Goal: Task Accomplishment & Management: Manage account settings

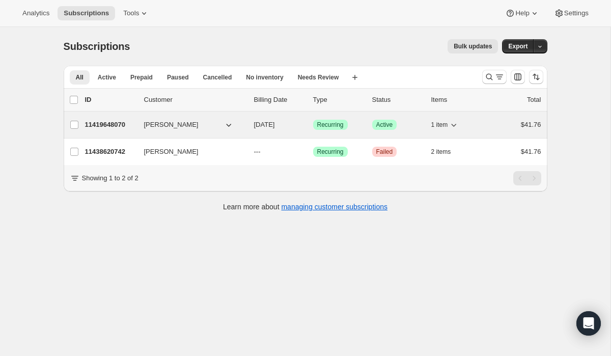
click at [116, 124] on p "11419648070" at bounding box center [110, 125] width 51 height 10
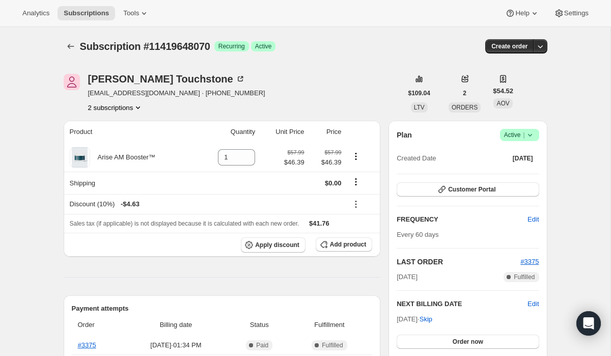
click at [117, 108] on button "2 subscriptions" at bounding box center [116, 107] width 56 height 10
click at [118, 142] on span "11438620742" at bounding box center [100, 144] width 41 height 8
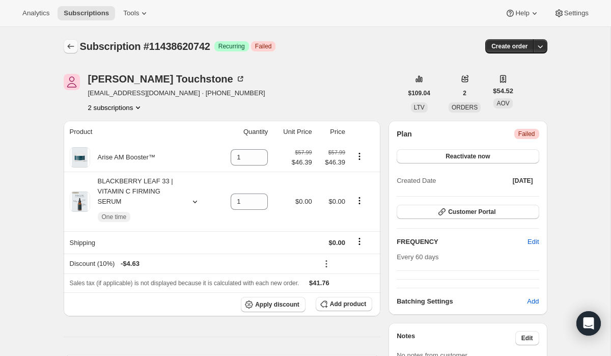
click at [68, 42] on icon "Subscriptions" at bounding box center [71, 46] width 10 height 10
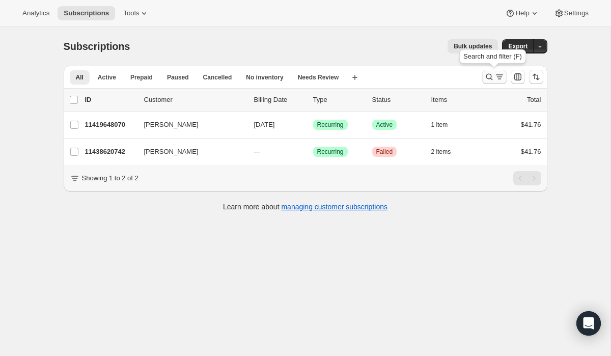
click at [490, 76] on icon "Search and filter results" at bounding box center [489, 77] width 10 height 10
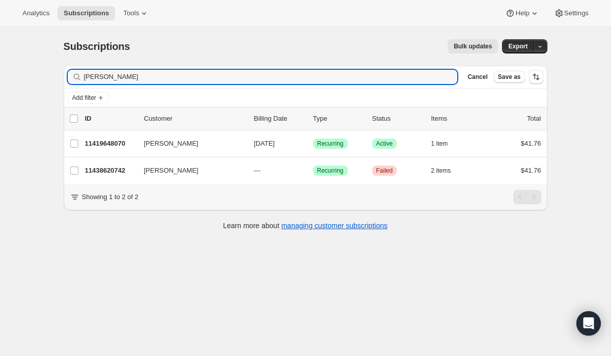
drag, startPoint x: 148, startPoint y: 75, endPoint x: 49, endPoint y: 78, distance: 98.4
click at [51, 78] on div "Subscriptions. This page is ready Subscriptions Bulk updates More actions Bulk …" at bounding box center [305, 134] width 508 height 214
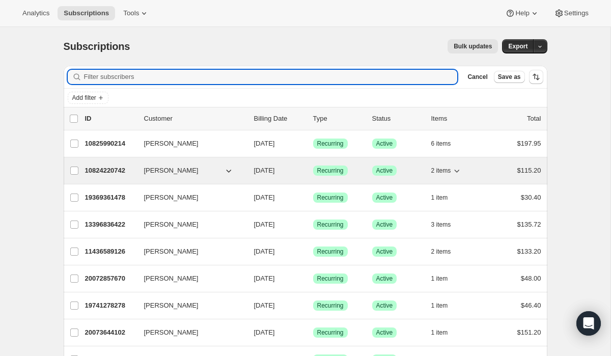
click at [112, 171] on p "10824220742" at bounding box center [110, 171] width 51 height 10
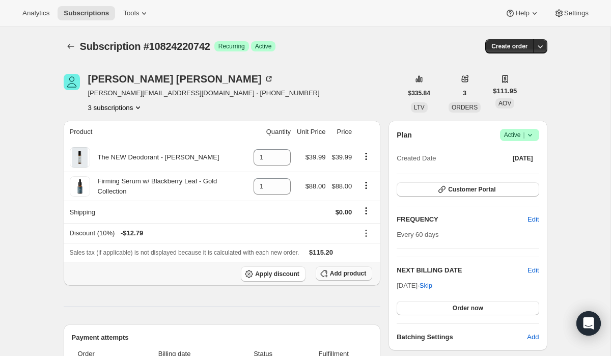
click at [340, 276] on span "Add product" at bounding box center [348, 273] width 36 height 8
